Goal: Task Accomplishment & Management: Manage account settings

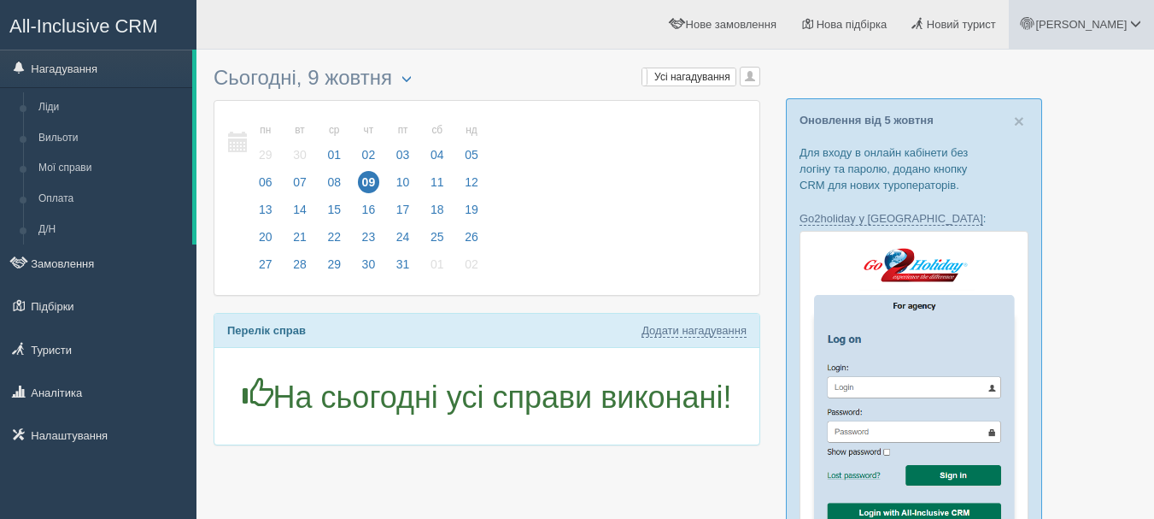
click at [1113, 21] on span "[PERSON_NAME]" at bounding box center [1080, 24] width 91 height 13
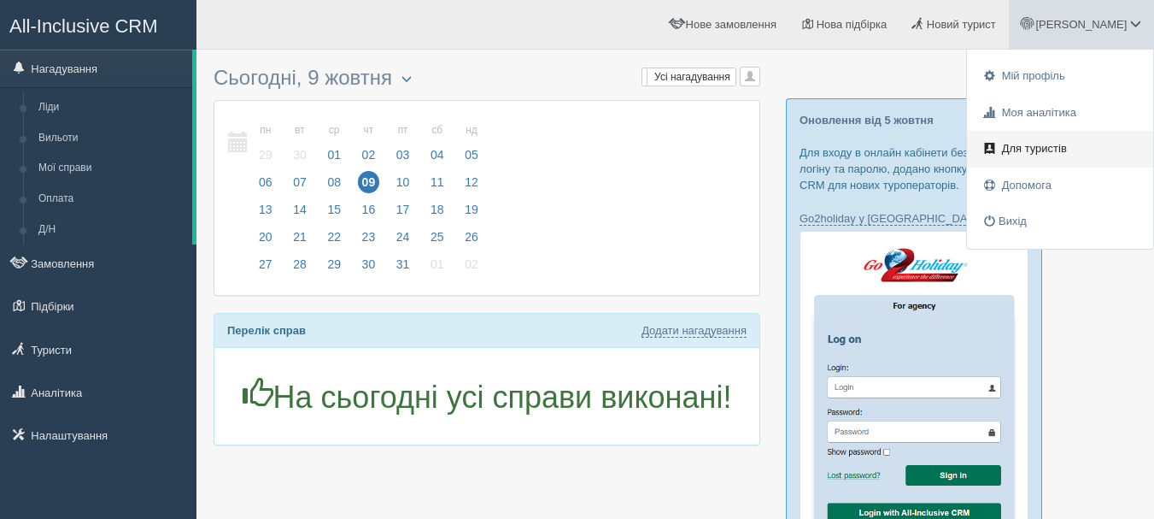
click at [1039, 155] on link "Для туристів" at bounding box center [1060, 149] width 186 height 37
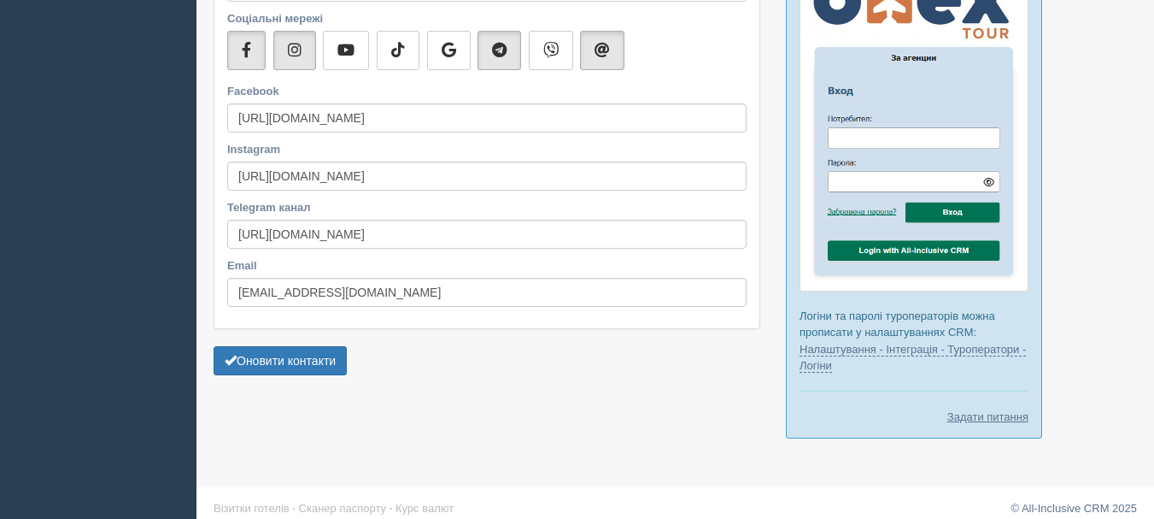
scroll to position [1010, 0]
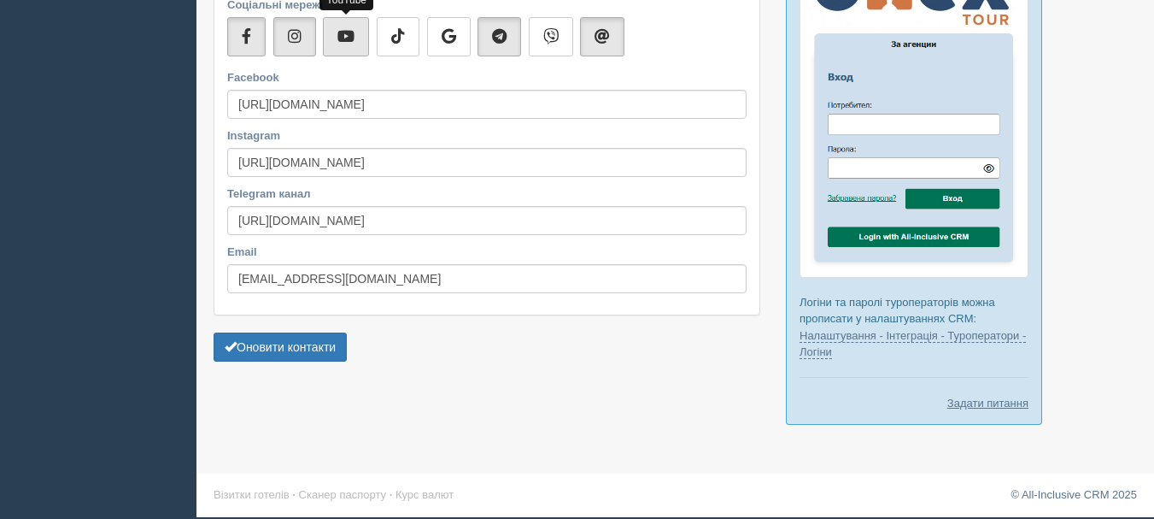
click at [343, 50] on button "button" at bounding box center [346, 36] width 46 height 39
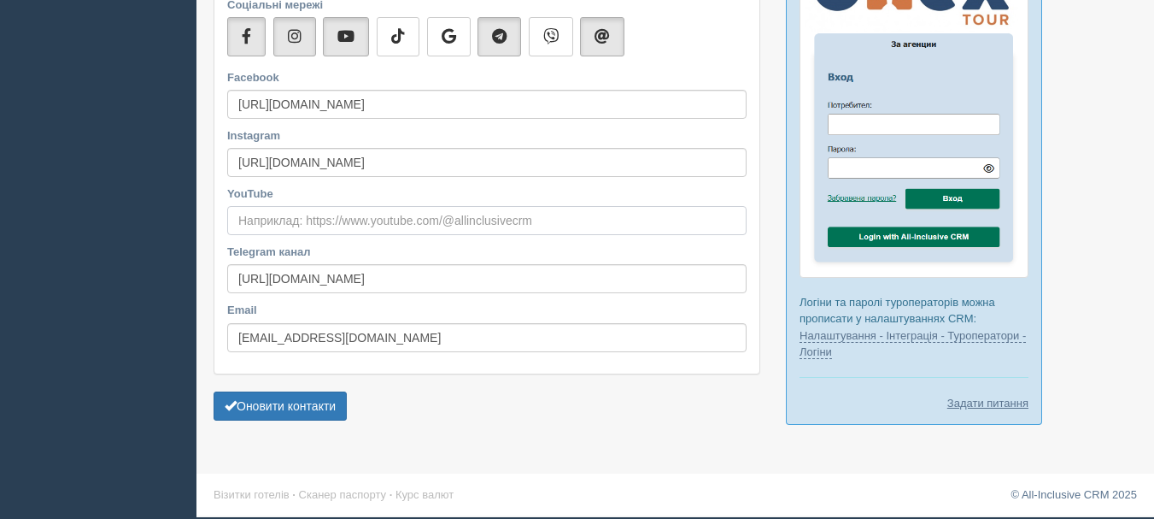
paste input "[URL][DOMAIN_NAME]"
type input "[URL][DOMAIN_NAME]"
click at [331, 402] on button "Оновити контакти" at bounding box center [280, 405] width 133 height 29
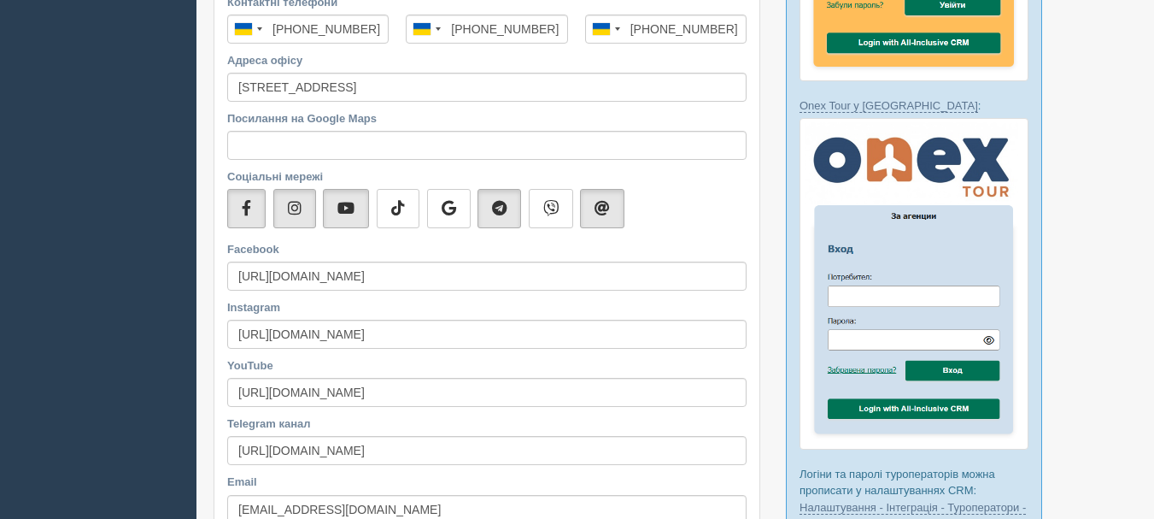
scroll to position [924, 0]
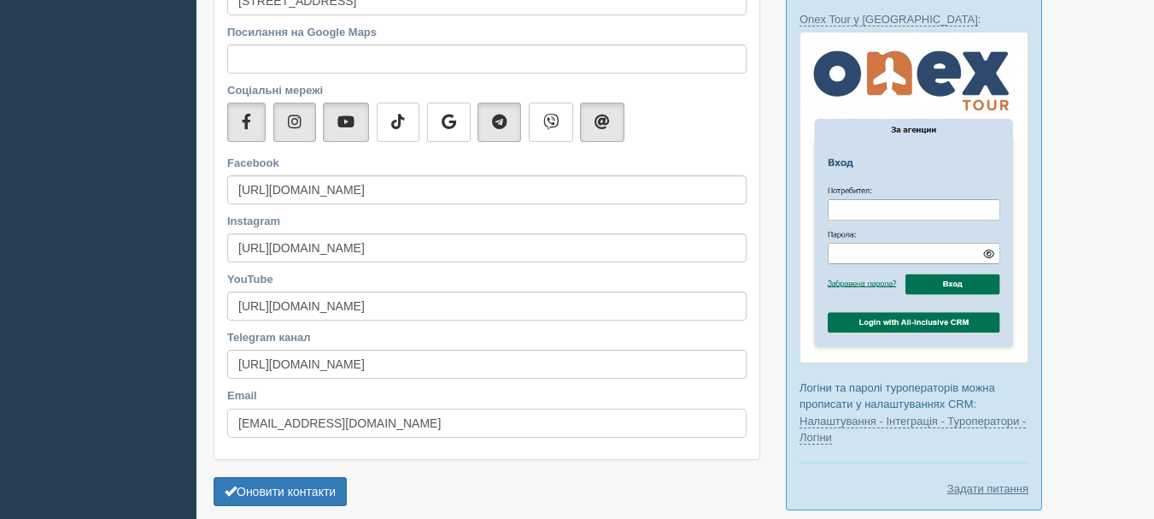
drag, startPoint x: 384, startPoint y: 417, endPoint x: 235, endPoint y: 399, distance: 150.6
click at [226, 395] on div "Привітання для туриста [PERSON_NAME] — Ваш персональний менеджер Контактні теле…" at bounding box center [486, 147] width 545 height 622
paste input "help@allinclusivecrm"
type input "[EMAIL_ADDRESS][DOMAIN_NAME]"
click at [325, 492] on button "Оновити контакти" at bounding box center [280, 491] width 133 height 29
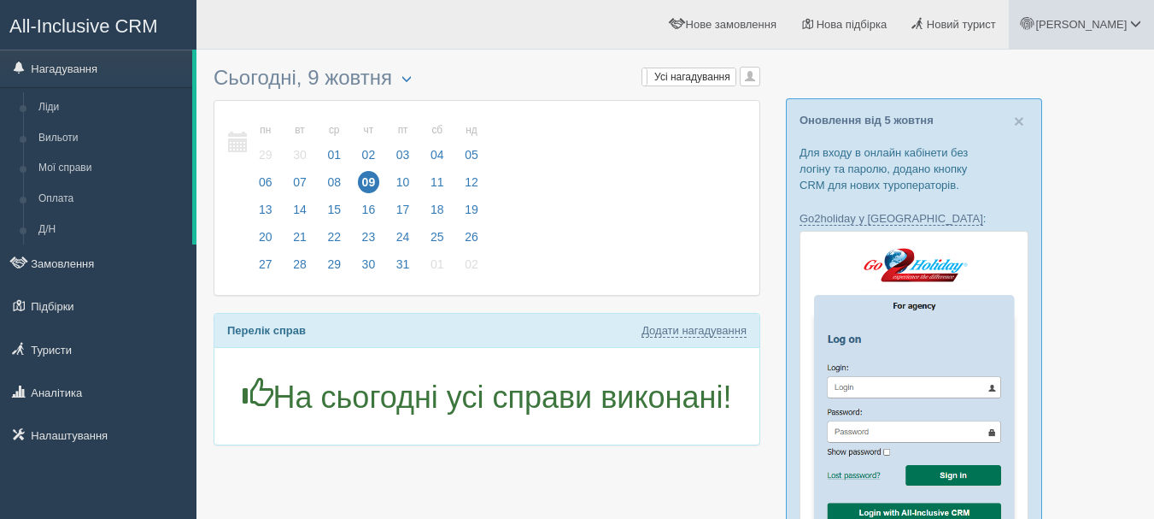
click at [1109, 34] on link "[PERSON_NAME]" at bounding box center [1081, 24] width 145 height 49
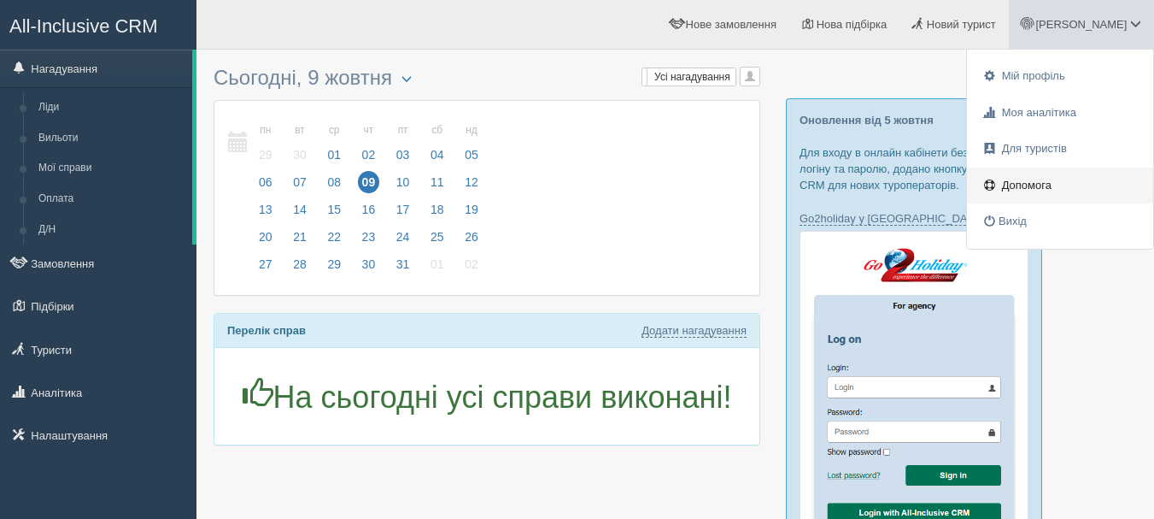
click at [1011, 183] on span "Допомога" at bounding box center [1027, 185] width 50 height 13
